Goal: Answer question/provide support: Share knowledge or assist other users

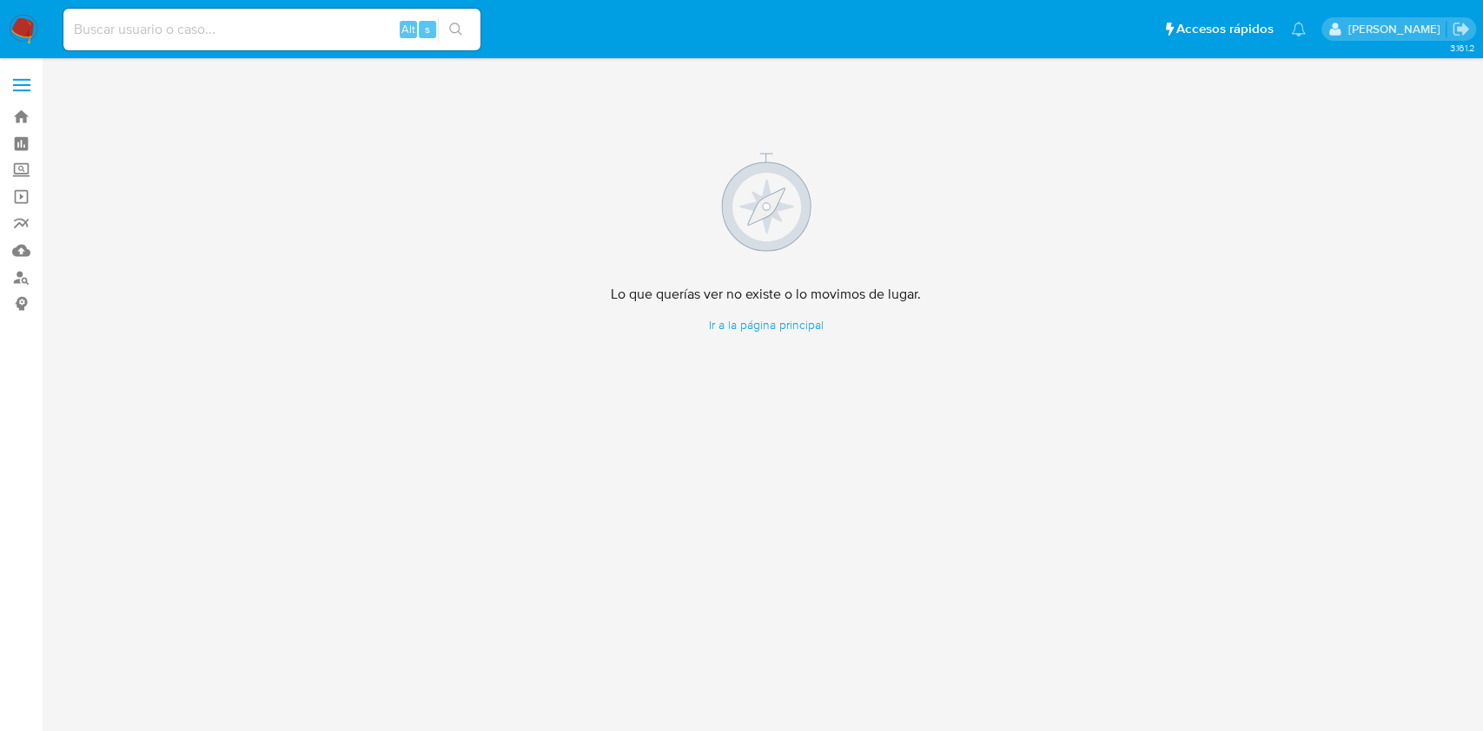
click at [32, 30] on img at bounding box center [24, 30] width 30 height 30
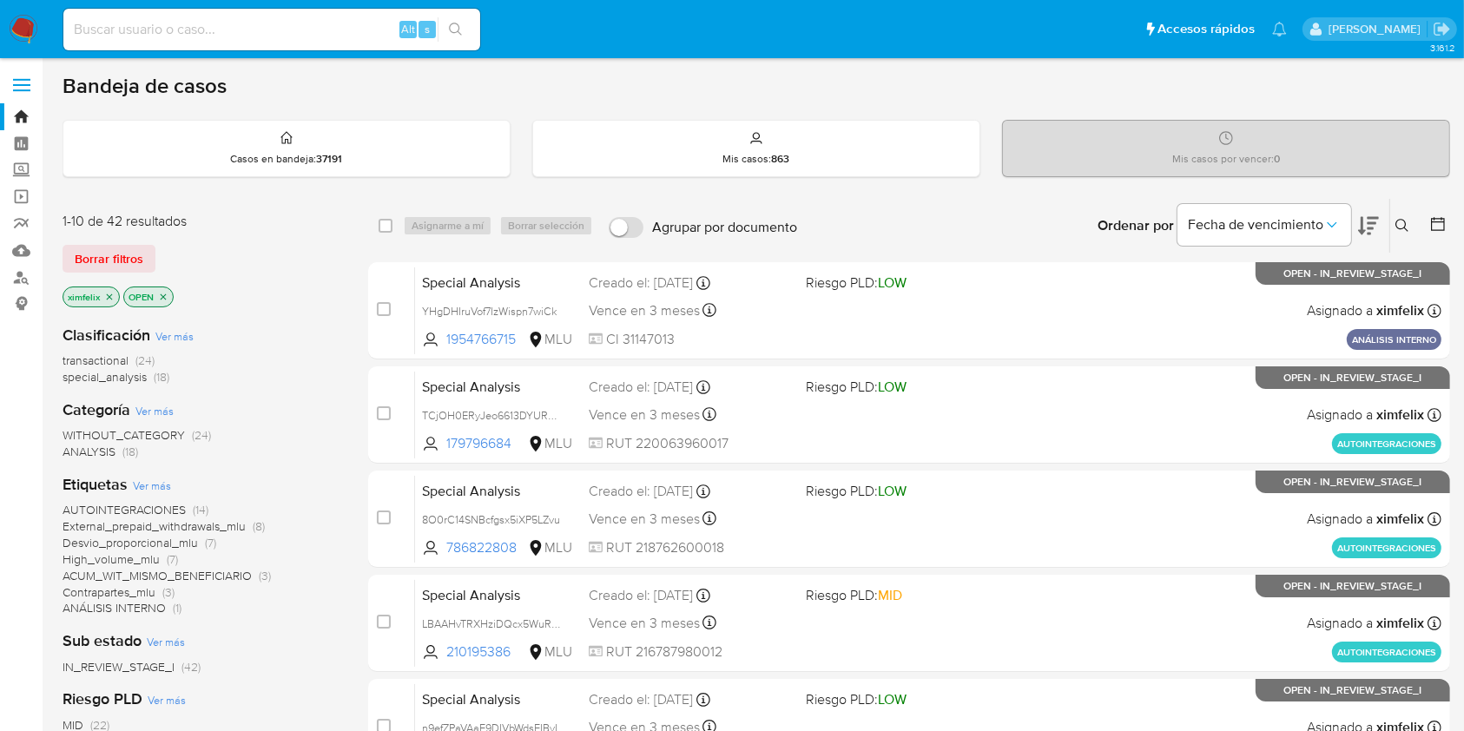
click at [27, 36] on img at bounding box center [24, 30] width 30 height 30
click at [1372, 226] on icon at bounding box center [1368, 226] width 21 height 18
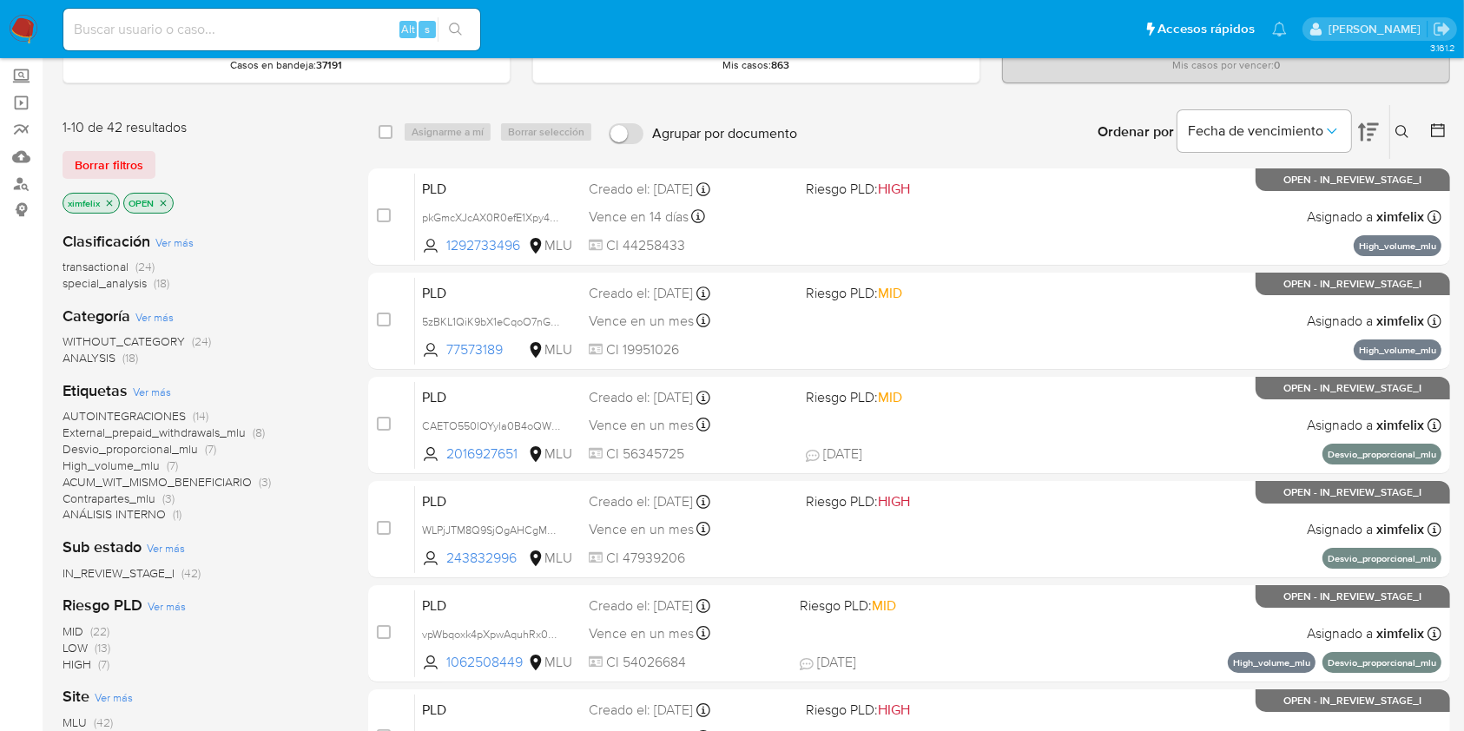
scroll to position [108, 0]
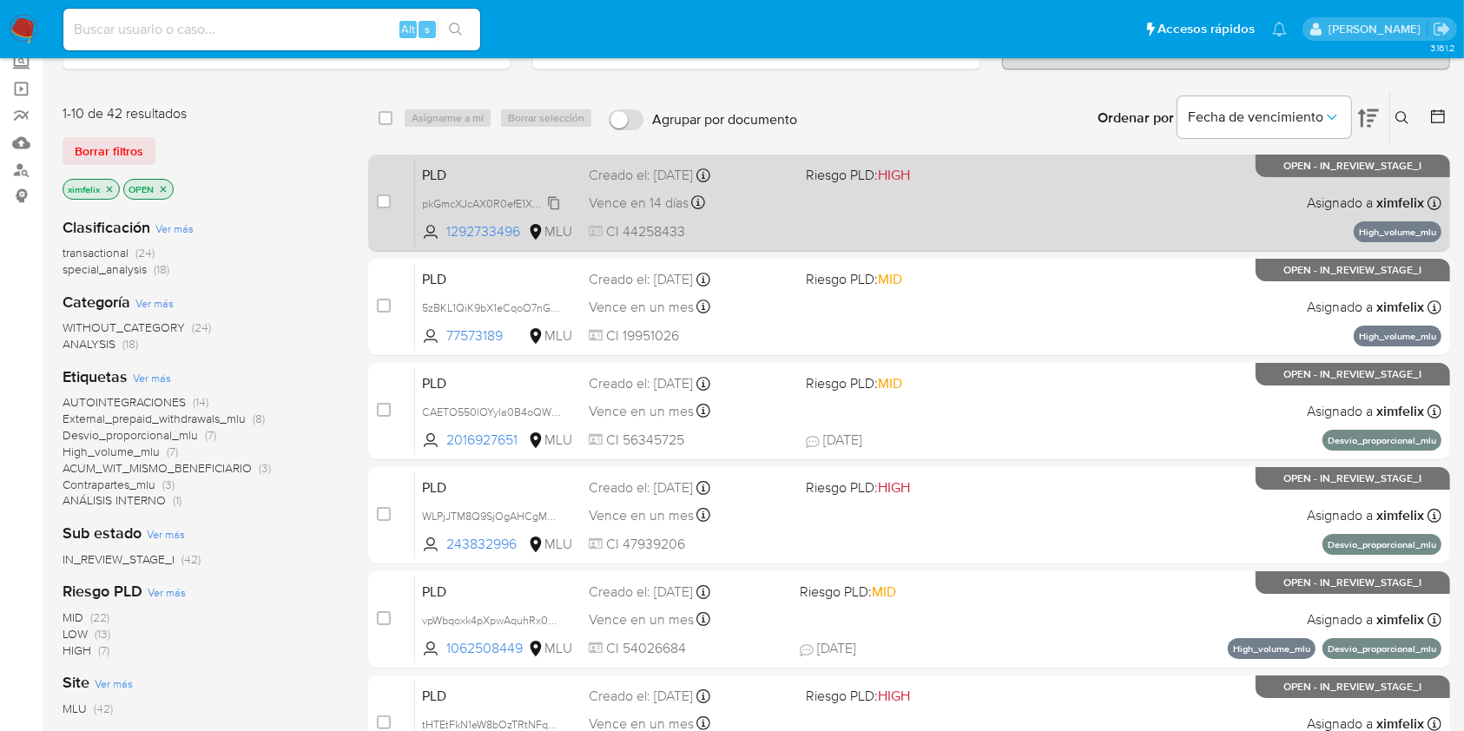
click at [552, 193] on span "pkGmcXJcAX0R0efE1Xpy48vj" at bounding box center [493, 202] width 142 height 19
click at [1105, 207] on div "PLD pkGmcXJcAX0R0efE1Xpy48vj 1292733496 MLU Riesgo PLD: HIGH Creado el: 12/07/2…" at bounding box center [928, 203] width 1027 height 88
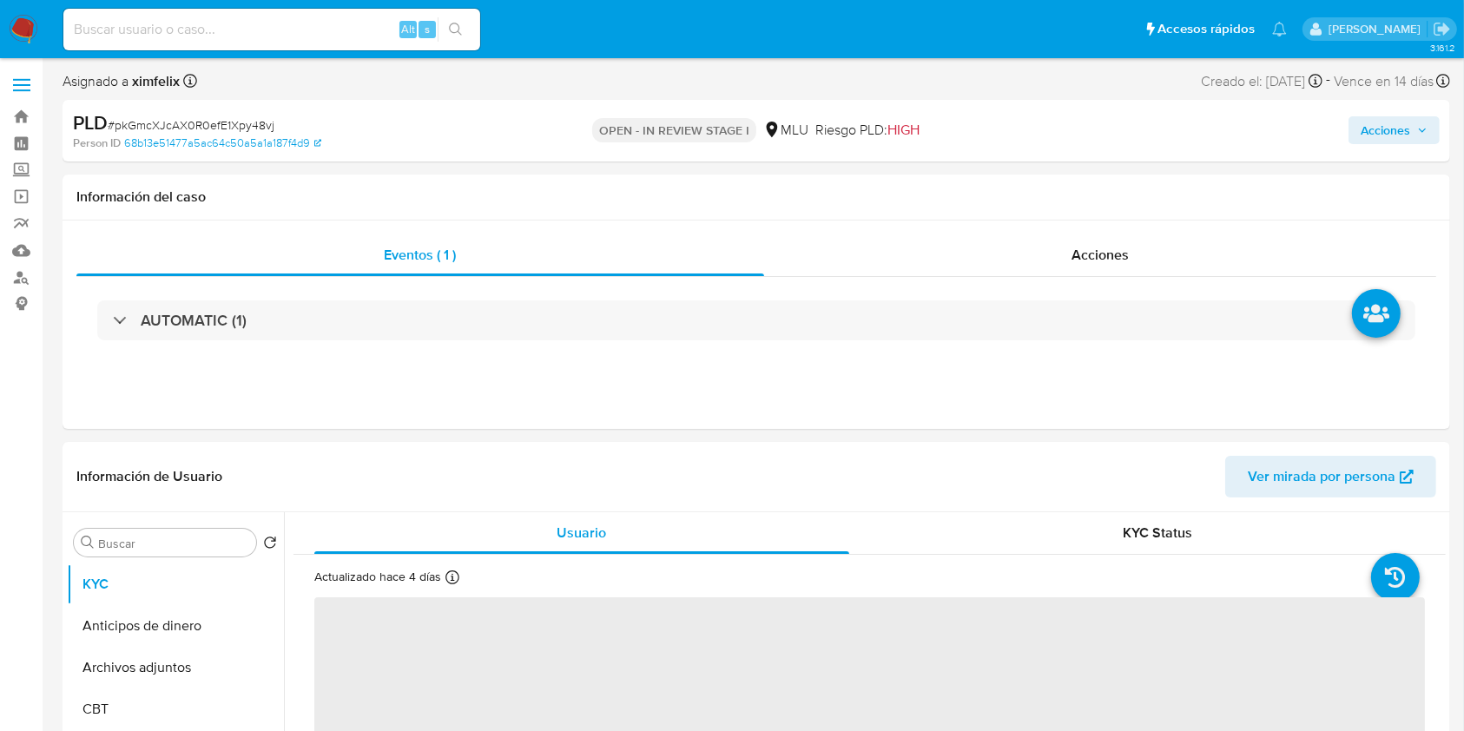
select select "10"
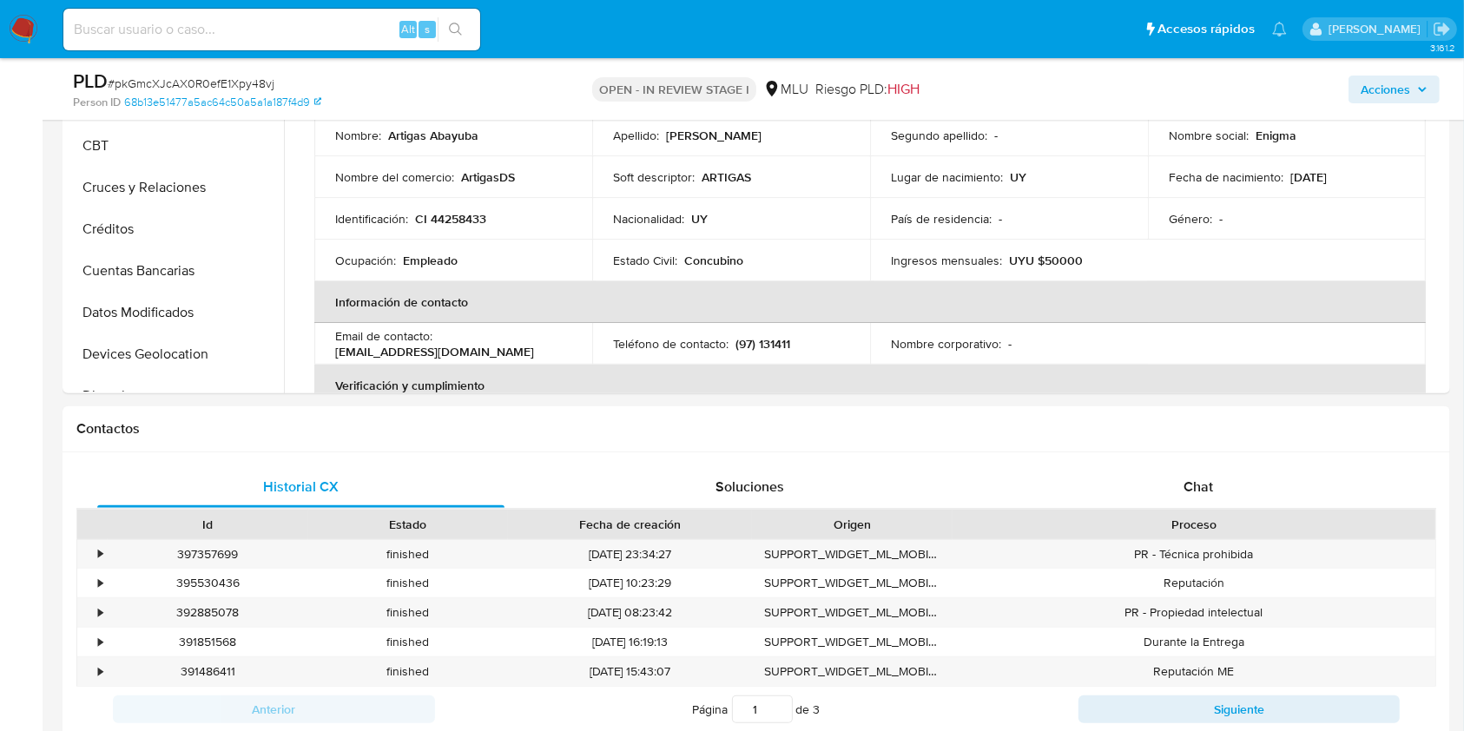
scroll to position [539, 0]
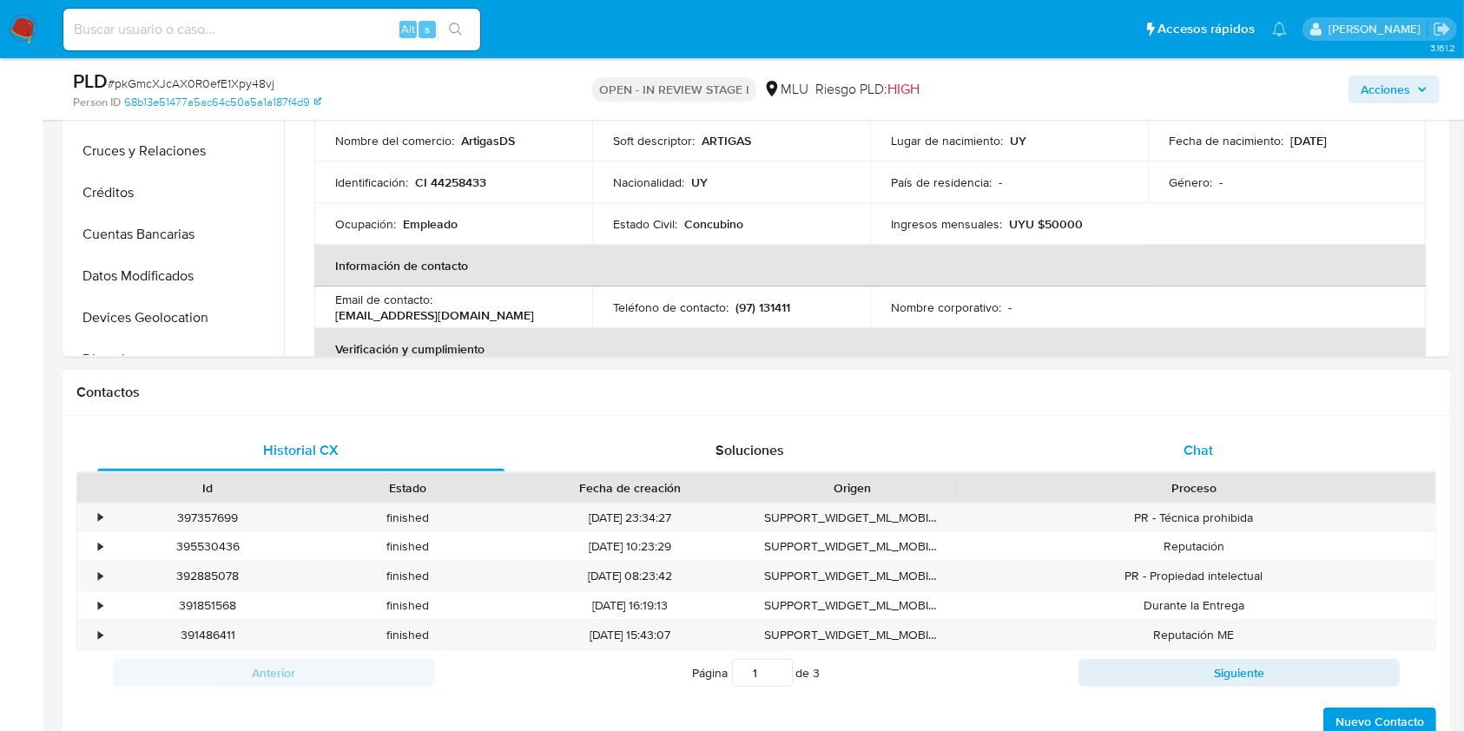
click at [1188, 454] on span "Chat" at bounding box center [1199, 450] width 30 height 20
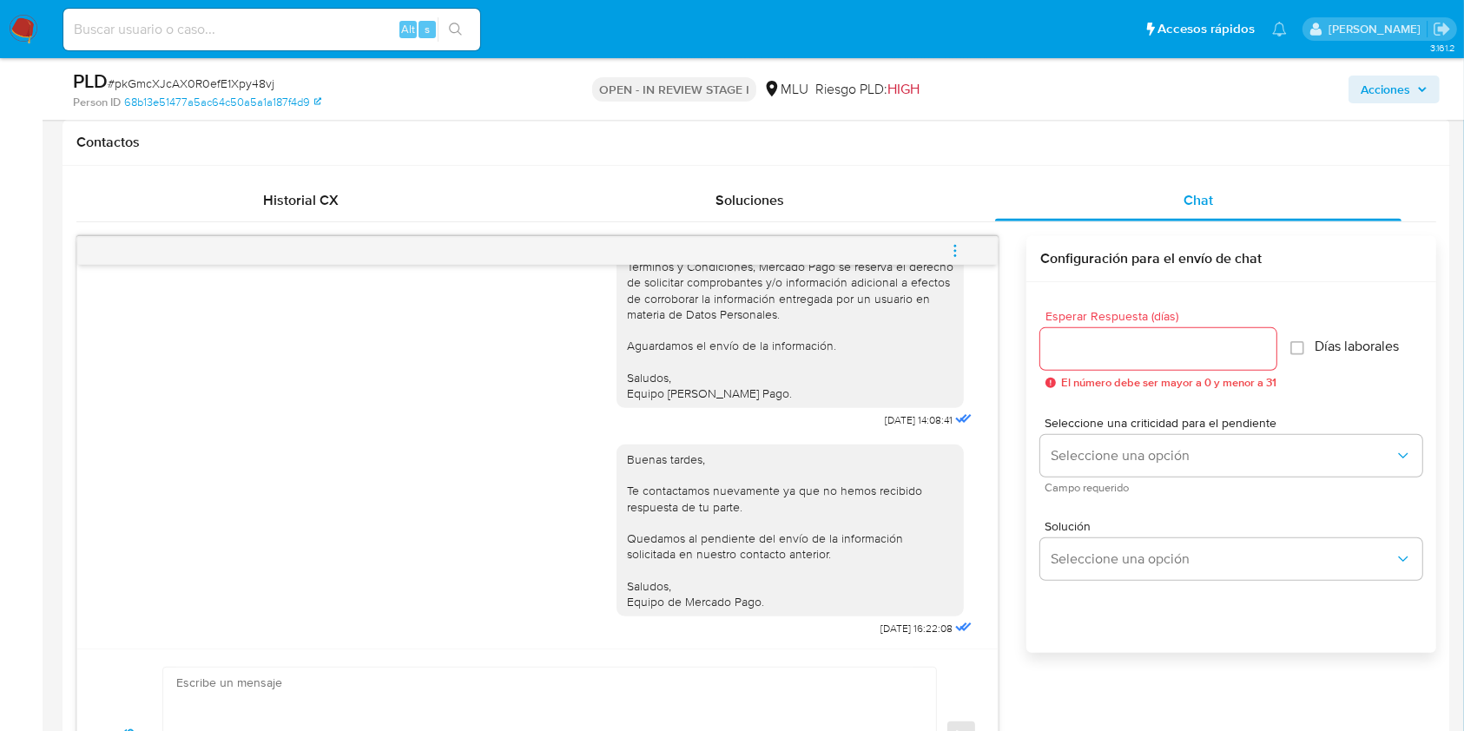
scroll to position [826, 0]
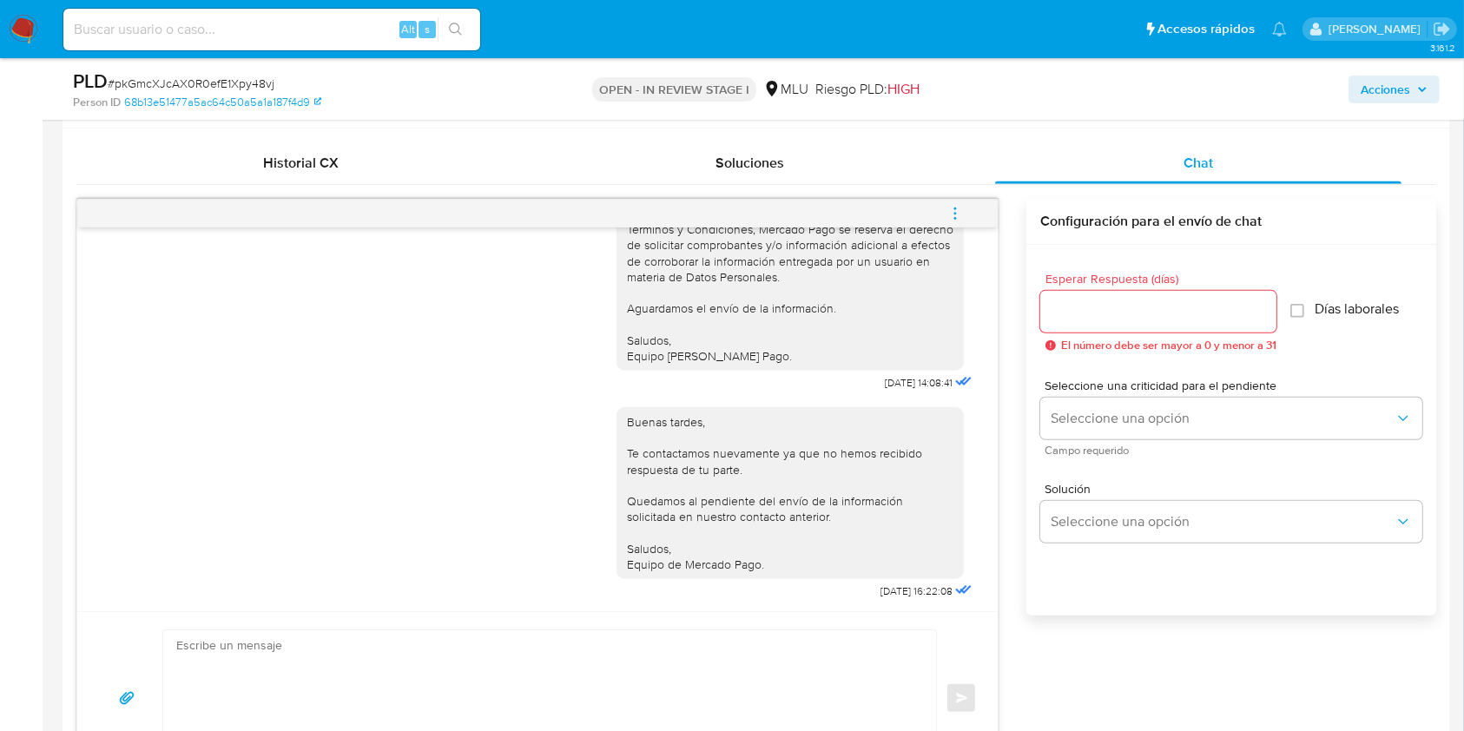
click at [956, 202] on span "menu-action" at bounding box center [956, 214] width 16 height 42
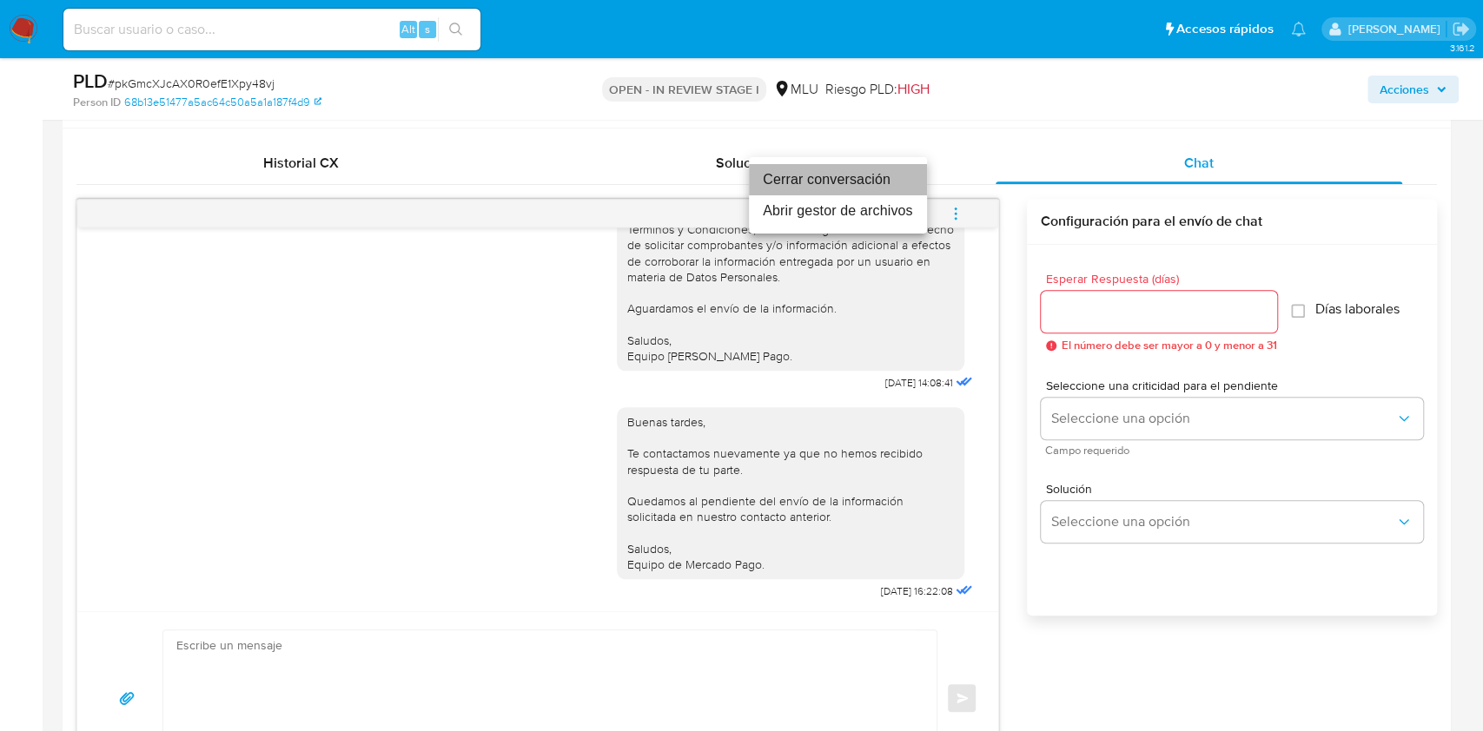
click at [798, 190] on li "Cerrar conversación" at bounding box center [838, 179] width 178 height 31
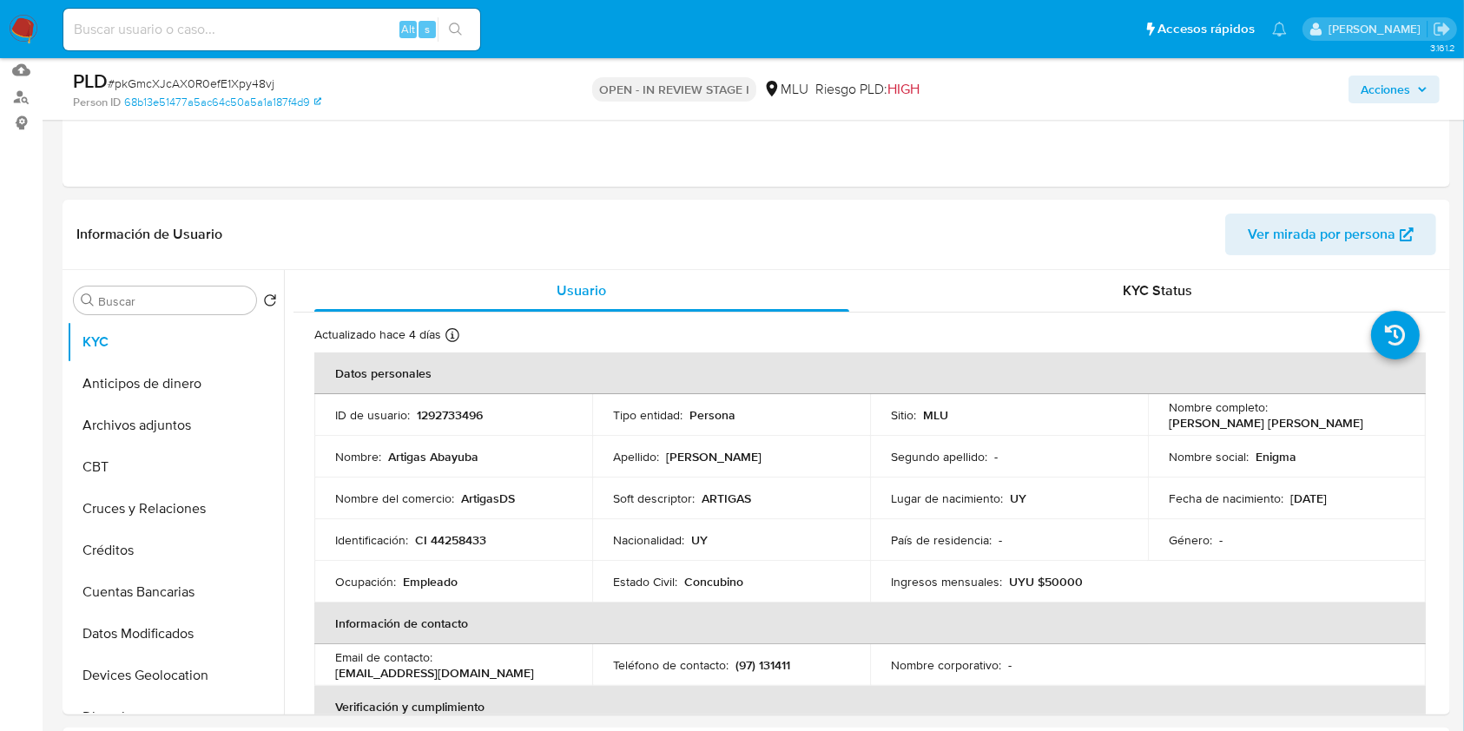
scroll to position [222, 0]
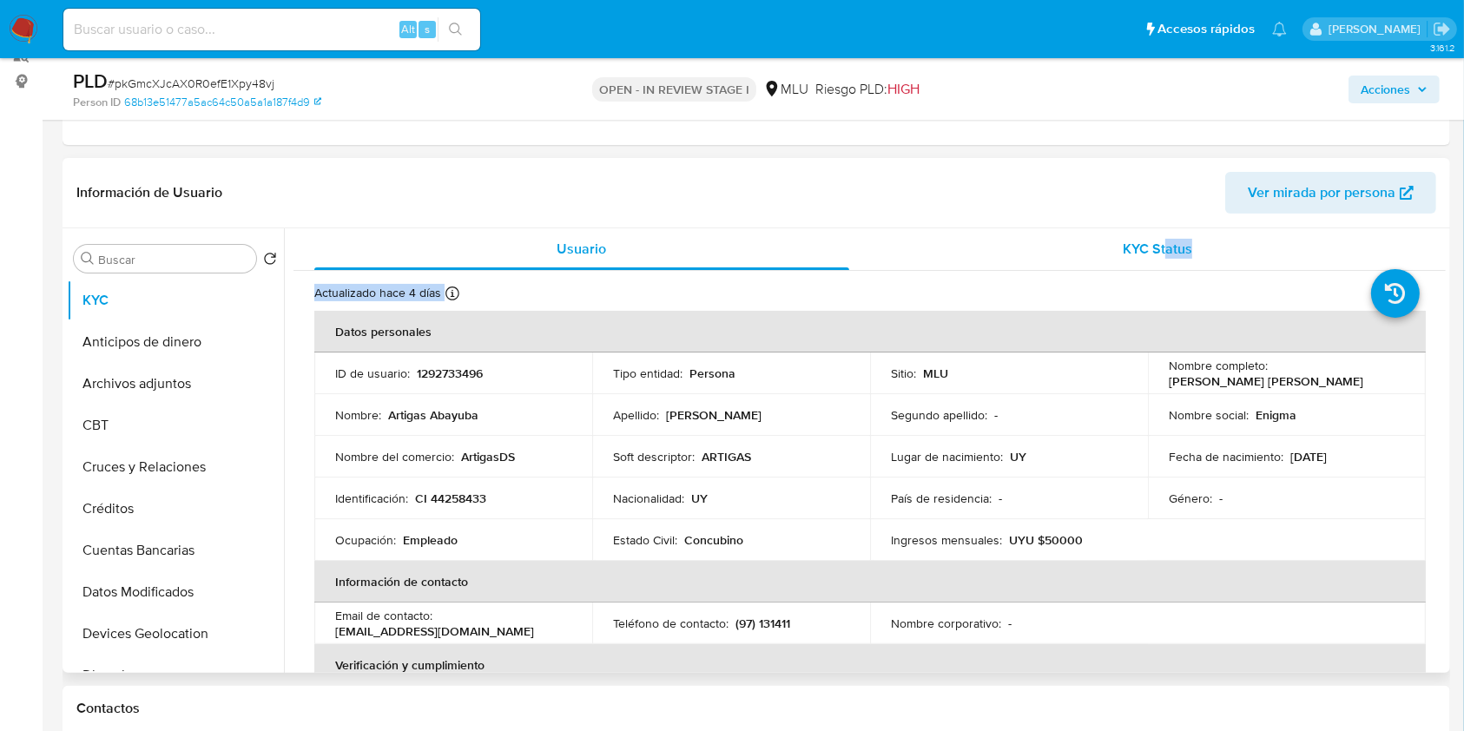
click at [1161, 264] on div "KYC Status" at bounding box center [1158, 249] width 535 height 42
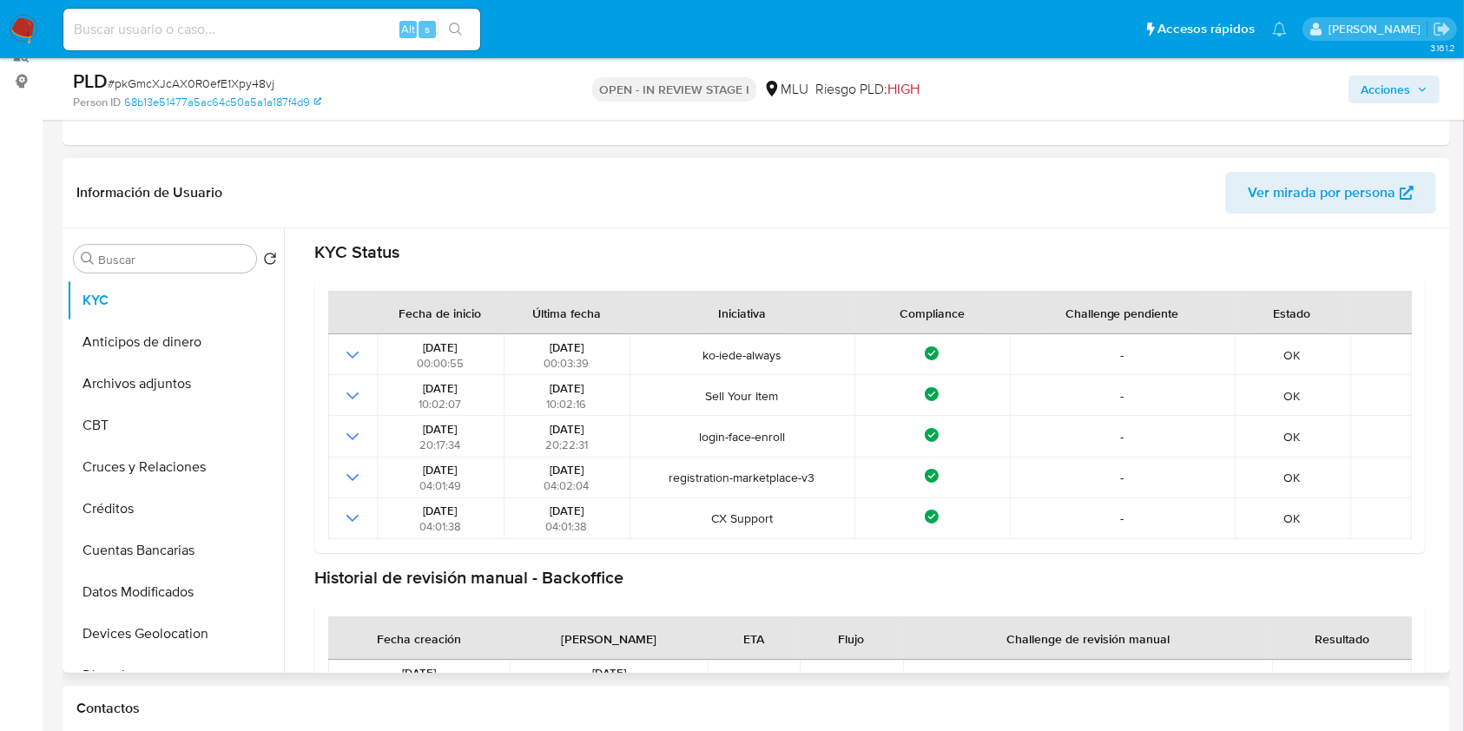
scroll to position [139, 0]
